Goal: Task Accomplishment & Management: Use online tool/utility

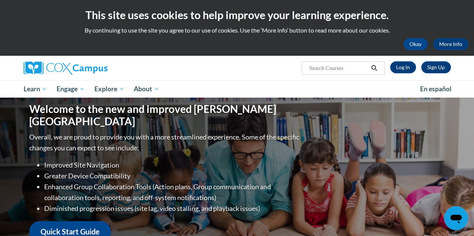
scroll to position [4, 0]
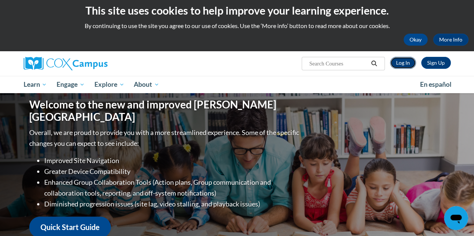
click at [406, 58] on link "Log In" at bounding box center [403, 63] width 26 height 12
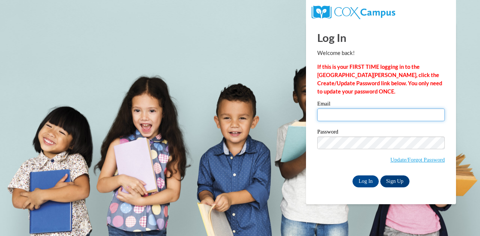
click at [340, 119] on input "Email" at bounding box center [380, 115] width 127 height 13
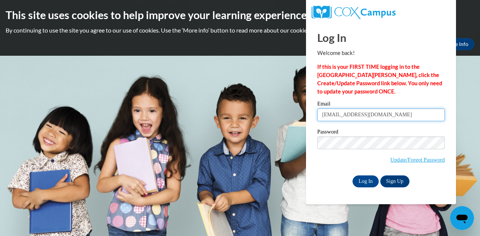
type input "emmacosson101@gmail.com"
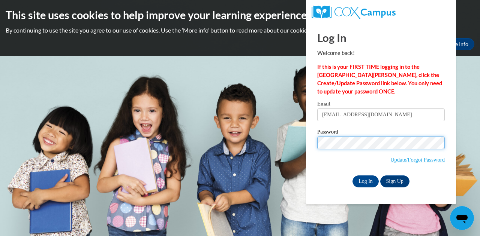
click at [352, 176] on input "Log In" at bounding box center [365, 182] width 26 height 12
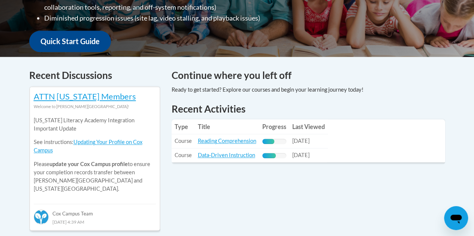
scroll to position [262, 0]
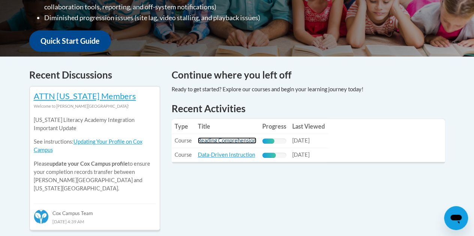
click at [232, 140] on link "Reading Comprehension" at bounding box center [227, 141] width 58 height 6
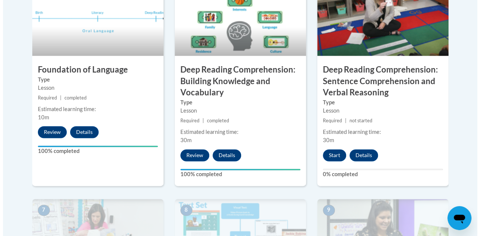
scroll to position [553, 0]
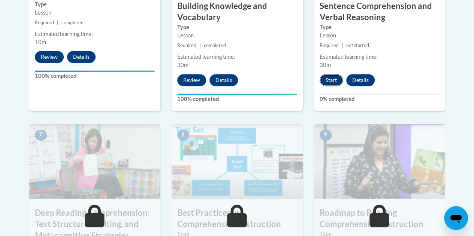
click at [330, 78] on button "Start" at bounding box center [331, 80] width 23 height 12
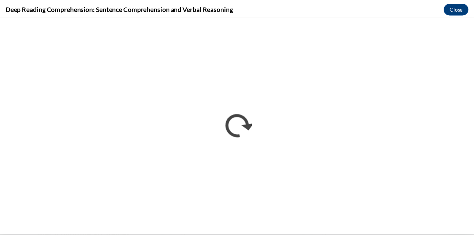
scroll to position [0, 0]
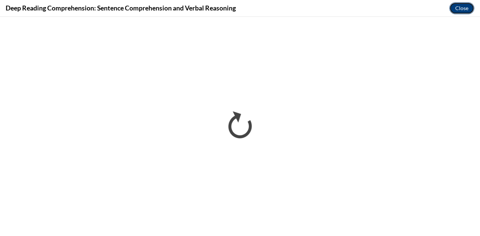
click at [459, 9] on button "Close" at bounding box center [461, 8] width 25 height 12
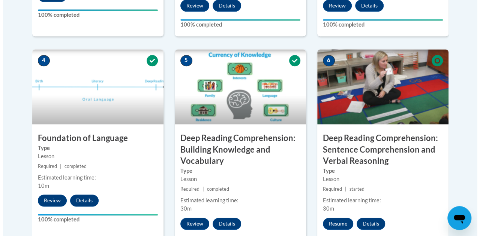
scroll to position [460, 0]
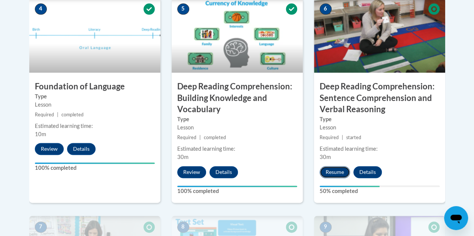
click at [330, 173] on button "Resume" at bounding box center [335, 172] width 30 height 12
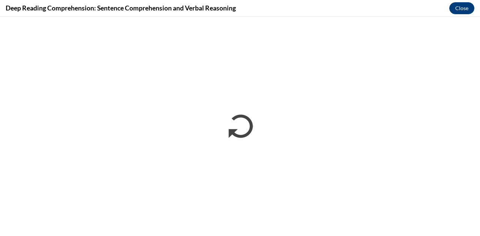
scroll to position [0, 0]
